Goal: Transaction & Acquisition: Purchase product/service

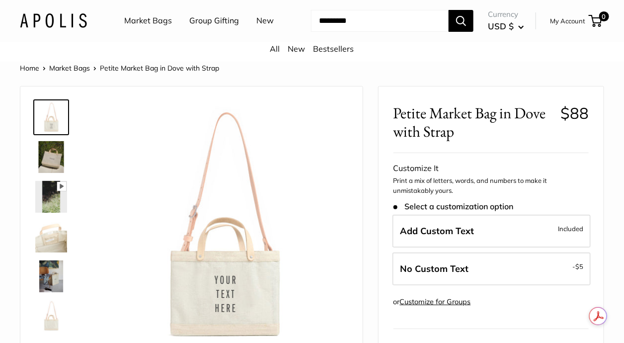
click at [59, 155] on img at bounding box center [51, 157] width 32 height 32
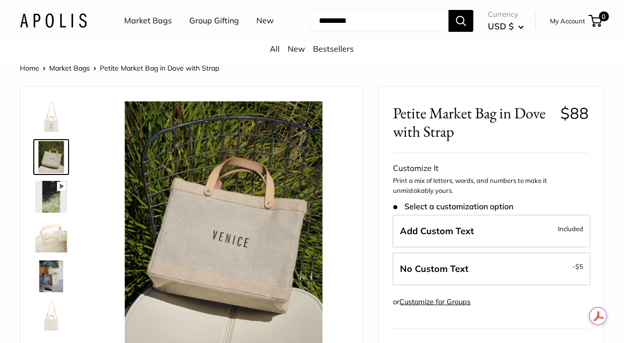
click at [46, 279] on img at bounding box center [51, 276] width 32 height 32
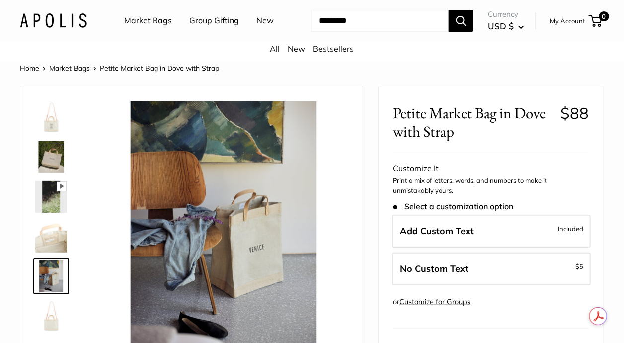
click at [49, 315] on img at bounding box center [51, 316] width 32 height 32
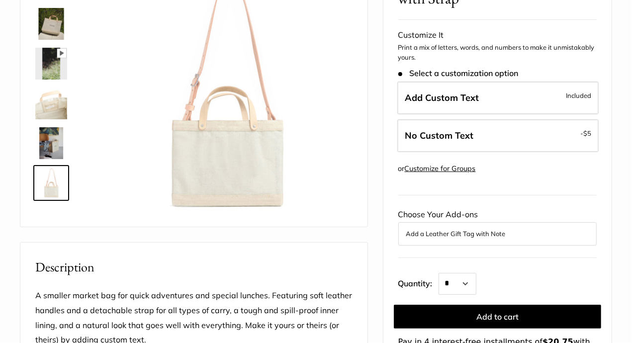
click at [624, 29] on html "Market Bags Group Gifting New Need help? Text Us: 20919 hello@apolisglobal.com …" at bounding box center [316, 171] width 632 height 343
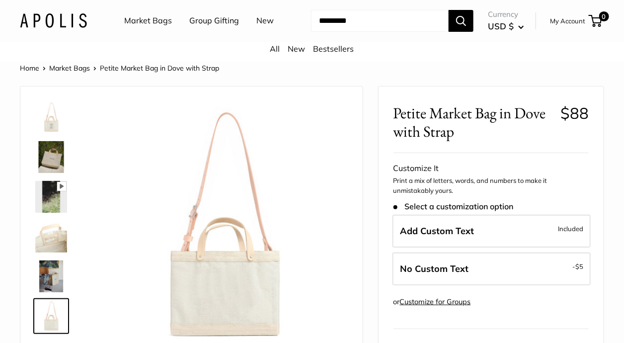
click at [159, 21] on link "Market Bags" at bounding box center [148, 20] width 48 height 15
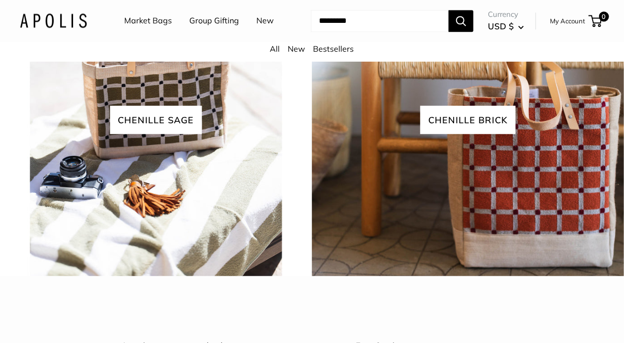
scroll to position [2067, 0]
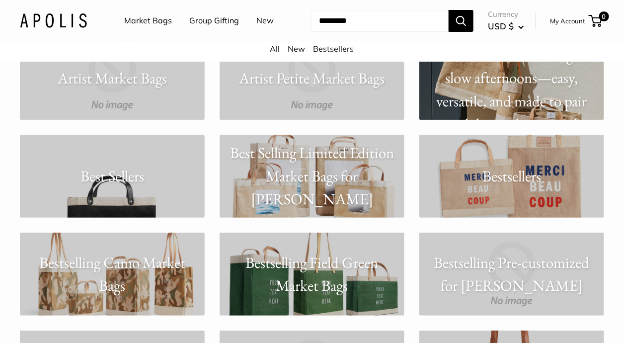
scroll to position [1314, 0]
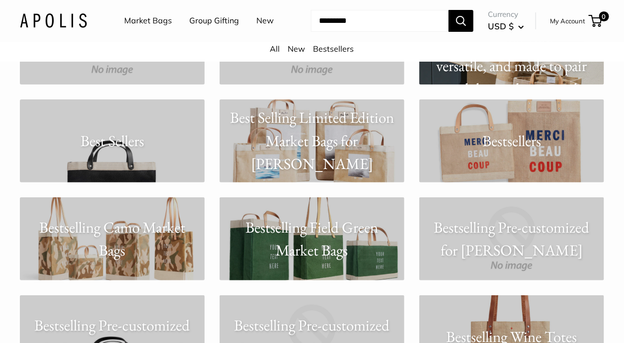
click at [93, 157] on link "Best Sellers" at bounding box center [112, 140] width 185 height 83
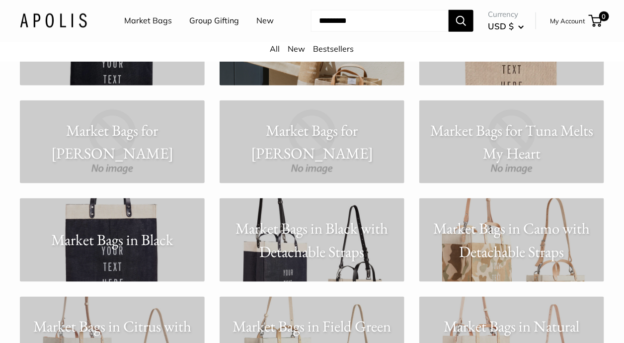
scroll to position [4163, 0]
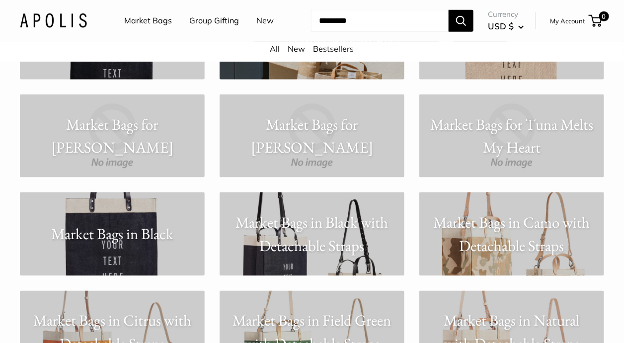
click at [279, 244] on p "Market Bags in Black with Detachable Straps" at bounding box center [312, 234] width 185 height 46
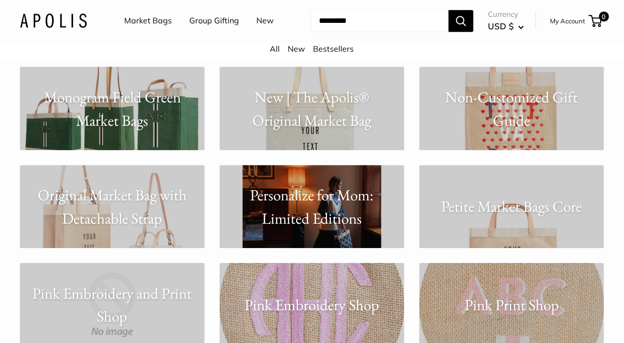
scroll to position [4803, 0]
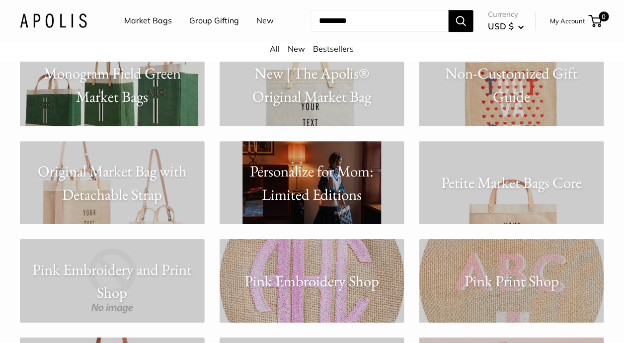
click at [123, 182] on p "Original Market Bag with Detachable Strap" at bounding box center [112, 183] width 185 height 46
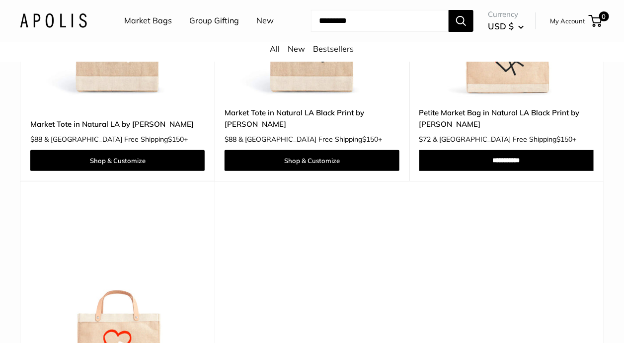
scroll to position [1348, 0]
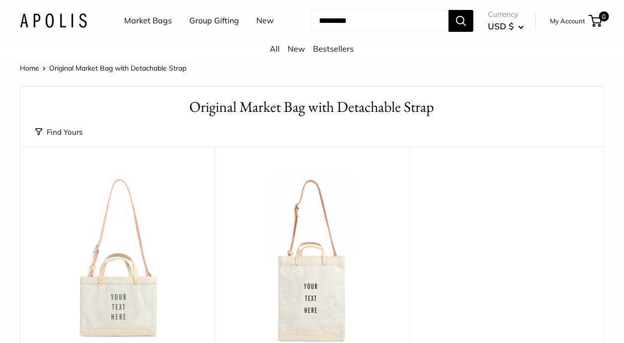
click at [0, 0] on img at bounding box center [0, 0] width 0 height 0
